Goal: Task Accomplishment & Management: Complete application form

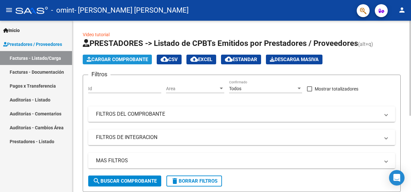
click at [106, 59] on span "Cargar Comprobante" at bounding box center [117, 60] width 61 height 6
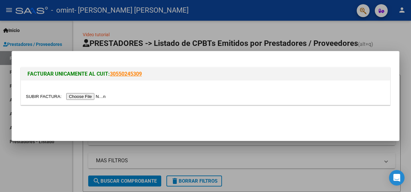
click at [87, 96] on input "file" at bounding box center [67, 96] width 82 height 7
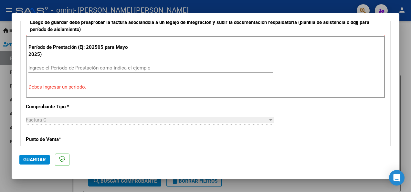
scroll to position [192, 0]
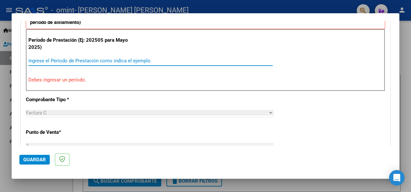
click at [68, 61] on input "Ingrese el Período de Prestación como indica el ejemplo" at bounding box center [150, 61] width 244 height 6
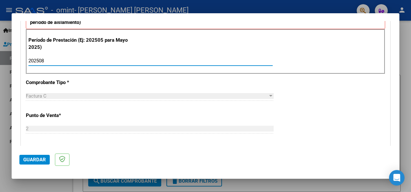
type input "202508"
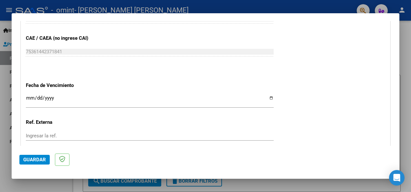
scroll to position [397, 0]
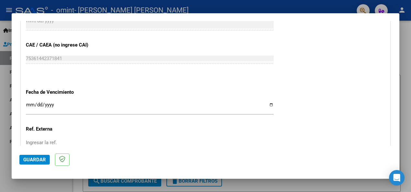
click at [266, 104] on input "Ingresar la fecha" at bounding box center [150, 107] width 248 height 10
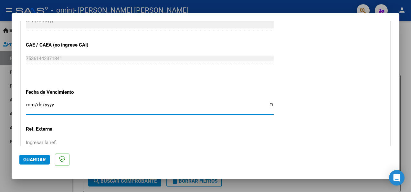
type input "[DATE]"
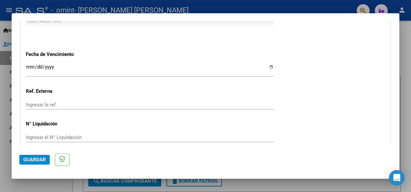
scroll to position [462, 0]
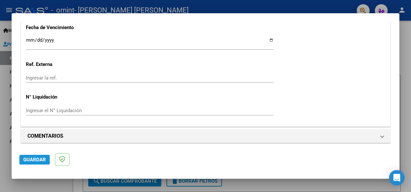
click at [35, 161] on span "Guardar" at bounding box center [34, 160] width 23 height 6
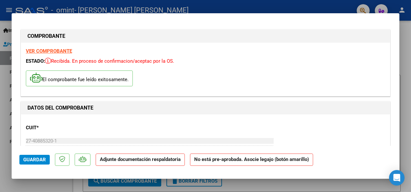
click at [159, 160] on strong "Adjunte documentación respaldatoria" at bounding box center [140, 159] width 81 height 6
click at [38, 161] on span "Guardar" at bounding box center [34, 160] width 23 height 6
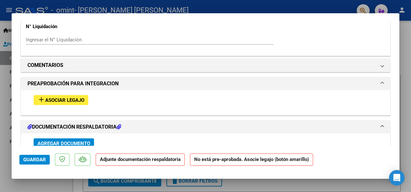
scroll to position [521, 0]
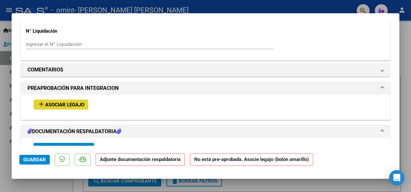
click at [64, 104] on span "Asociar Legajo" at bounding box center [64, 105] width 39 height 6
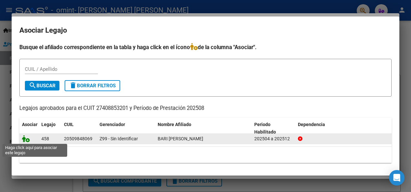
click at [25, 139] on icon at bounding box center [26, 138] width 8 height 7
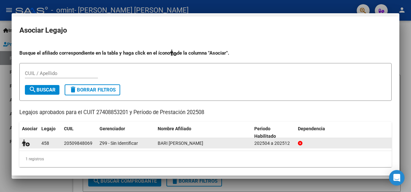
scroll to position [538, 0]
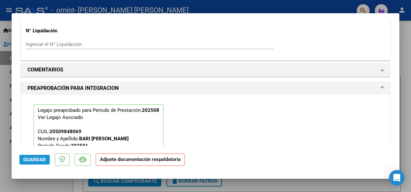
click at [34, 158] on span "Guardar" at bounding box center [34, 160] width 23 height 6
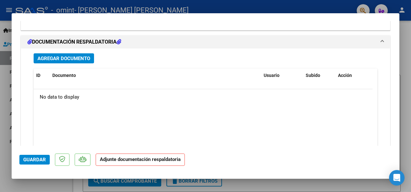
scroll to position [727, 0]
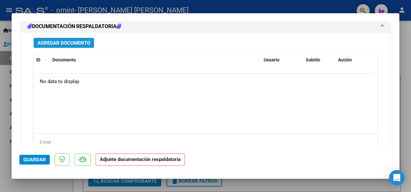
click at [59, 40] on span "Agregar Documento" at bounding box center [64, 43] width 53 height 6
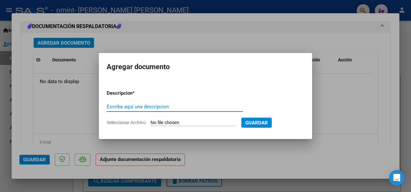
click at [162, 109] on input "Escriba aquí una descripcion" at bounding box center [175, 107] width 136 height 6
type input "p"
type input "Planilla de asistencia [PERSON_NAME]"
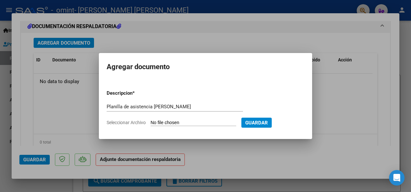
click at [199, 126] on input "Seleccionar Archivo" at bounding box center [194, 123] width 86 height 6
type input "C:\fakepath\Planilla de asistencia [PERSON_NAME].jpg"
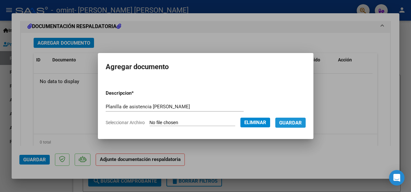
click at [297, 122] on span "Guardar" at bounding box center [290, 123] width 23 height 6
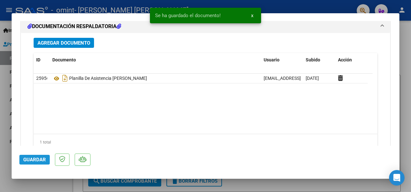
click at [38, 159] on span "Guardar" at bounding box center [34, 160] width 23 height 6
click at [408, 47] on div at bounding box center [205, 96] width 411 height 192
type input "$ 0,00"
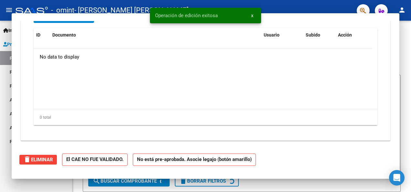
scroll to position [650, 0]
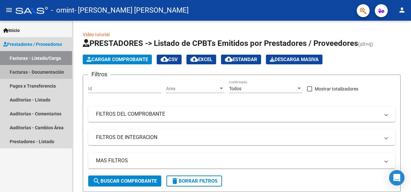
click at [46, 72] on link "Facturas - Documentación" at bounding box center [36, 72] width 72 height 14
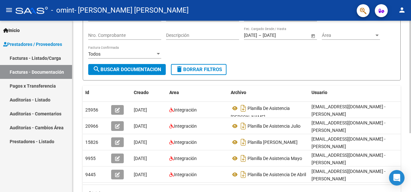
scroll to position [78, 0]
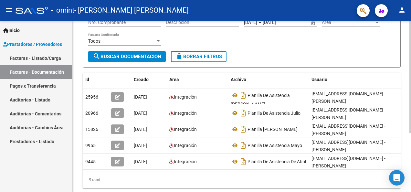
click at [403, 90] on div "PRESTADORES -> Comprobantes - Documentación Respaldatoria cloud_download Export…" at bounding box center [242, 76] width 340 height 266
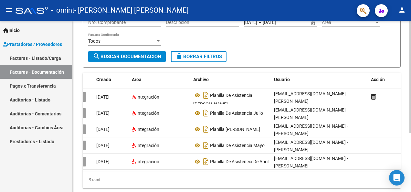
scroll to position [0, 0]
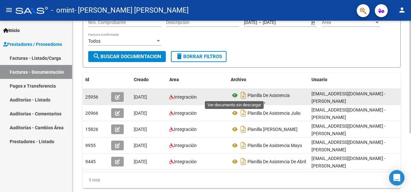
click at [234, 95] on icon at bounding box center [235, 96] width 8 height 8
click at [191, 91] on datatable-body-cell "Integración" at bounding box center [197, 97] width 61 height 16
